Goal: Find specific page/section: Find specific page/section

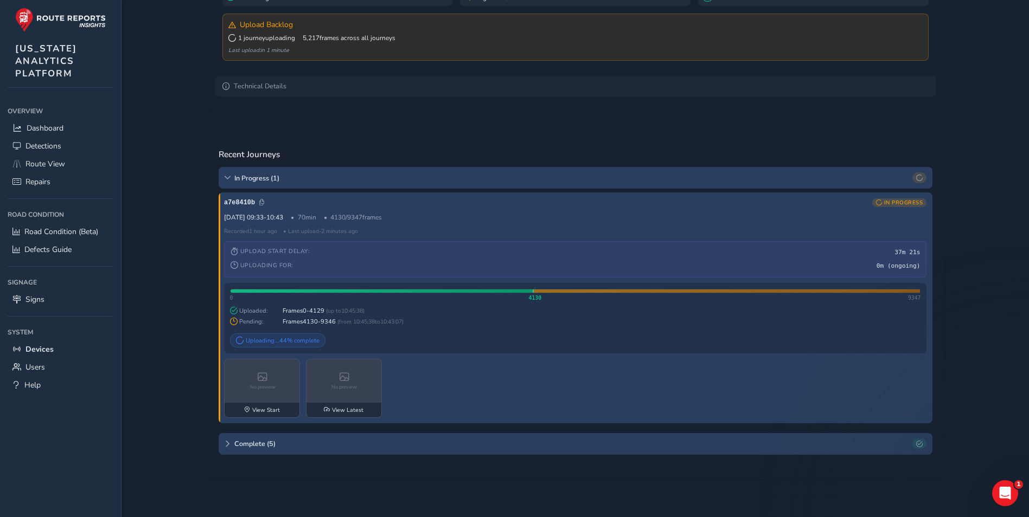
scroll to position [92, 0]
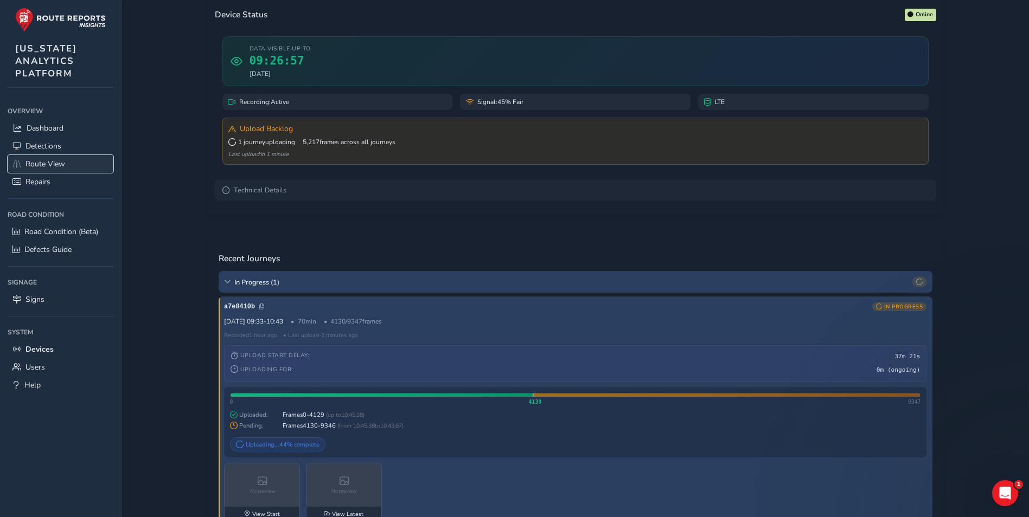
click at [70, 170] on link "Route View" at bounding box center [61, 164] width 106 height 18
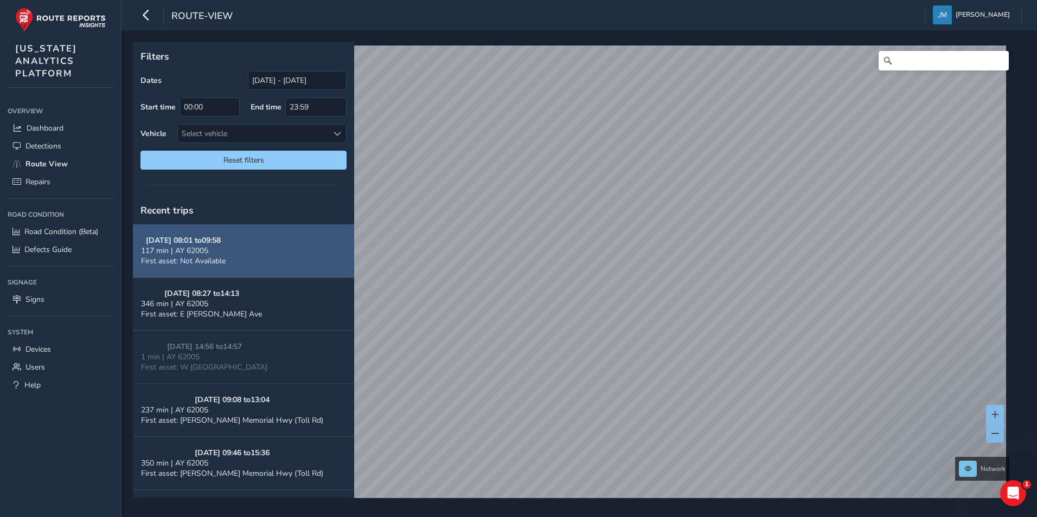
click at [277, 245] on button "[DATE] 08:01 to 09:58 117 min | AY 62005 First asset: Not Available" at bounding box center [243, 250] width 221 height 53
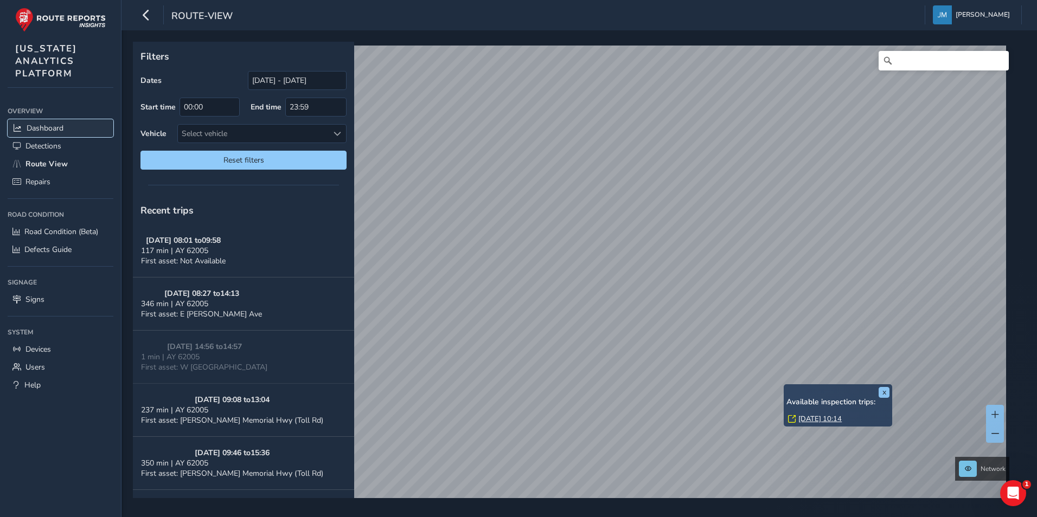
click at [61, 133] on link "Dashboard" at bounding box center [61, 128] width 106 height 18
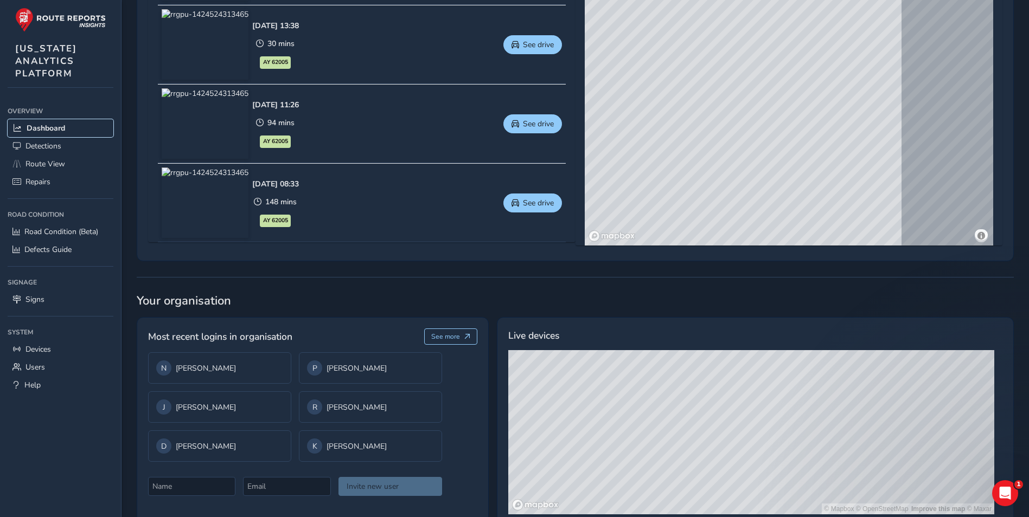
scroll to position [637, 0]
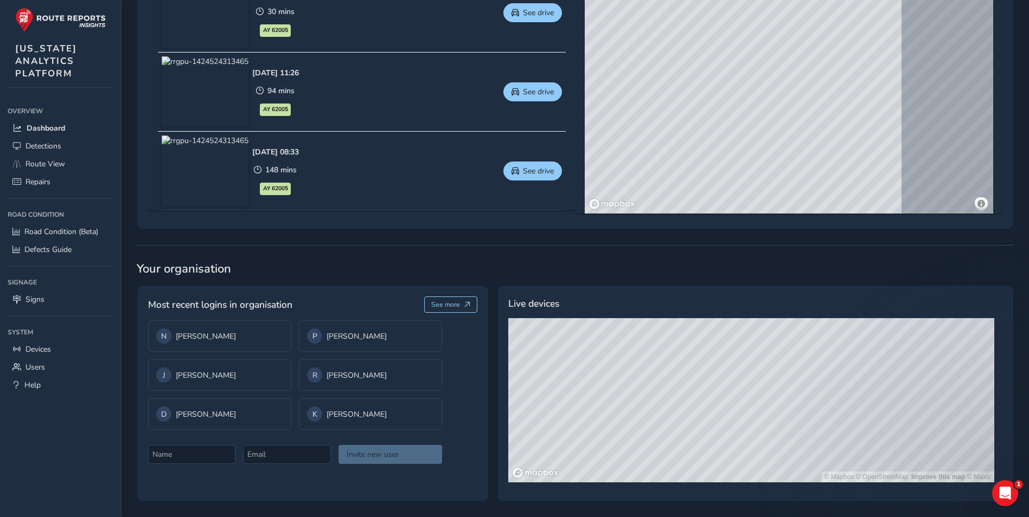
drag, startPoint x: 797, startPoint y: 446, endPoint x: 778, endPoint y: 399, distance: 51.2
click at [778, 399] on div "© Mapbox © OpenStreetMap Improve this map © Maxar" at bounding box center [751, 400] width 486 height 164
drag, startPoint x: 795, startPoint y: 371, endPoint x: 769, endPoint y: 418, distance: 54.1
click at [769, 418] on div "© Mapbox © OpenStreetMap Improve this map © Maxar" at bounding box center [751, 400] width 486 height 164
drag, startPoint x: 766, startPoint y: 419, endPoint x: 758, endPoint y: 365, distance: 54.3
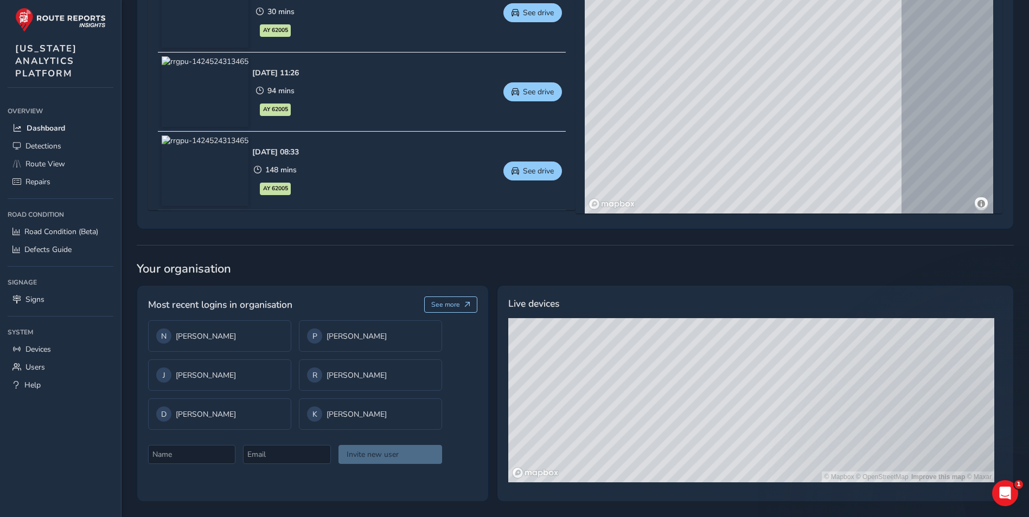
click at [758, 365] on div "© Mapbox © OpenStreetMap Improve this map © Maxar" at bounding box center [751, 400] width 486 height 164
click at [740, 444] on div "© Mapbox © OpenStreetMap Improve this map © Maxar" at bounding box center [751, 400] width 486 height 164
drag, startPoint x: 747, startPoint y: 371, endPoint x: 724, endPoint y: 468, distance: 99.6
click at [724, 468] on div "© Mapbox © OpenStreetMap Improve this map © Maxar" at bounding box center [751, 400] width 486 height 164
drag, startPoint x: 785, startPoint y: 450, endPoint x: 741, endPoint y: 358, distance: 101.4
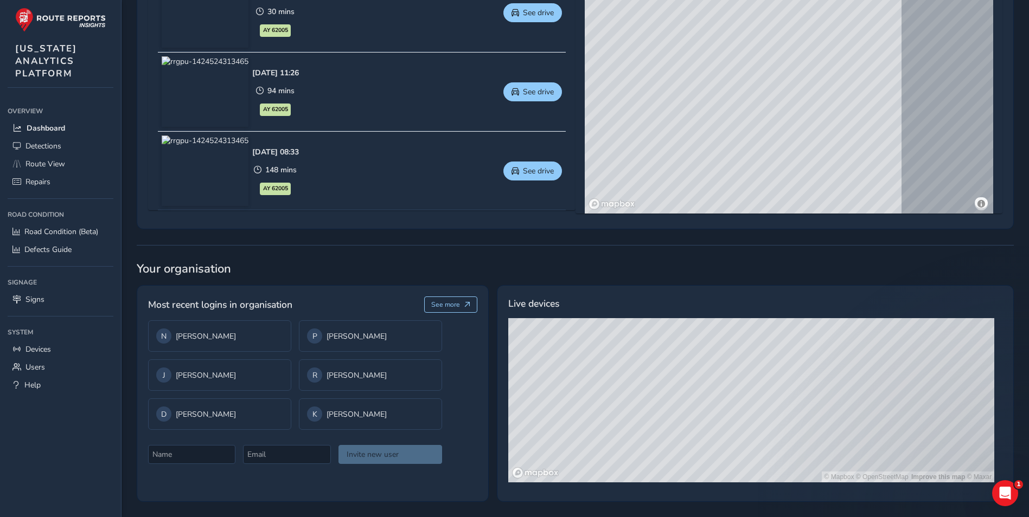
click at [741, 358] on div "© Mapbox © OpenStreetMap Improve this map © Maxar" at bounding box center [751, 400] width 486 height 164
drag, startPoint x: 733, startPoint y: 369, endPoint x: 733, endPoint y: 452, distance: 83.0
click at [733, 452] on div "© Mapbox © OpenStreetMap Improve this map © Maxar" at bounding box center [751, 400] width 486 height 164
drag, startPoint x: 734, startPoint y: 393, endPoint x: 726, endPoint y: 331, distance: 62.3
click at [726, 331] on div "© Mapbox © OpenStreetMap Improve this map © Maxar" at bounding box center [751, 400] width 486 height 164
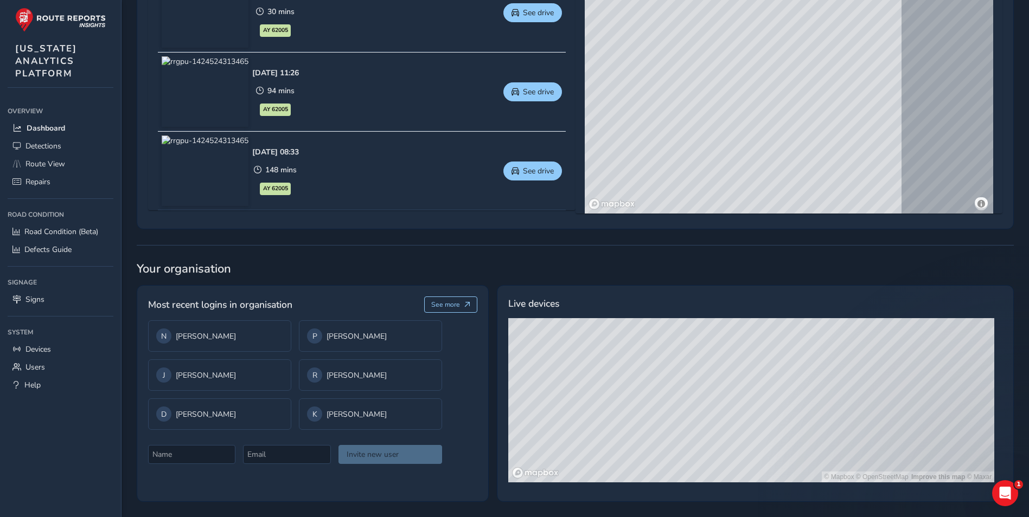
drag, startPoint x: 720, startPoint y: 365, endPoint x: 718, endPoint y: 492, distance: 126.3
click at [720, 500] on div "Live devices © Mapbox © OpenStreetMap Improve this map © Maxar" at bounding box center [755, 393] width 517 height 217
drag, startPoint x: 704, startPoint y: 425, endPoint x: 703, endPoint y: 490, distance: 65.1
click at [703, 486] on div "© Mapbox © OpenStreetMap Improve this map © Maxar" at bounding box center [755, 404] width 494 height 172
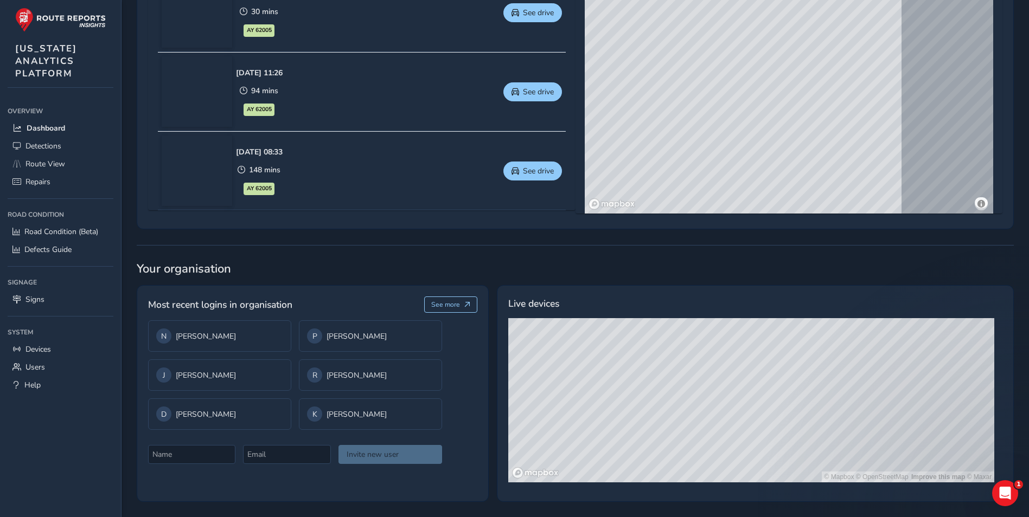
drag, startPoint x: 758, startPoint y: 399, endPoint x: 716, endPoint y: 445, distance: 62.2
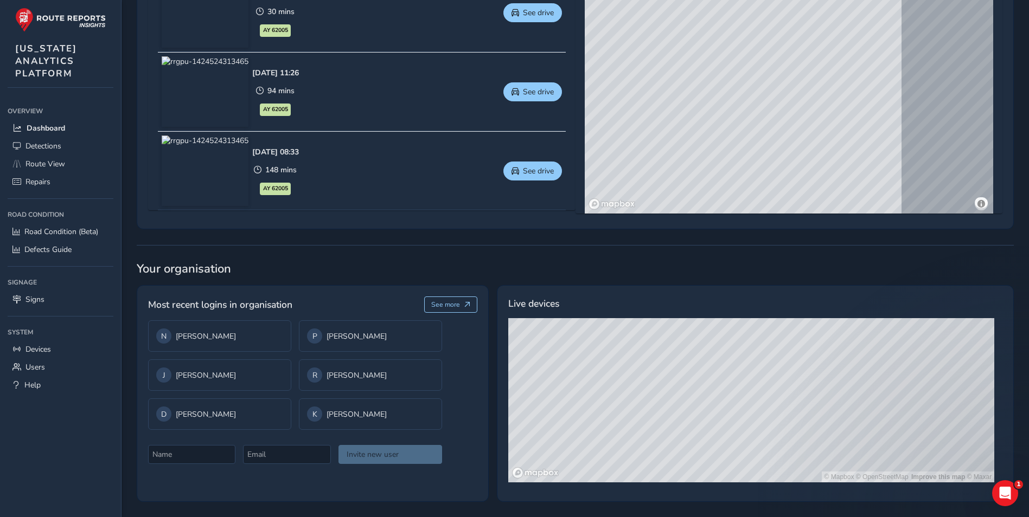
click at [716, 445] on div "© Mapbox © OpenStreetMap Improve this map © Maxar" at bounding box center [751, 400] width 486 height 164
